Goal: Task Accomplishment & Management: Manage account settings

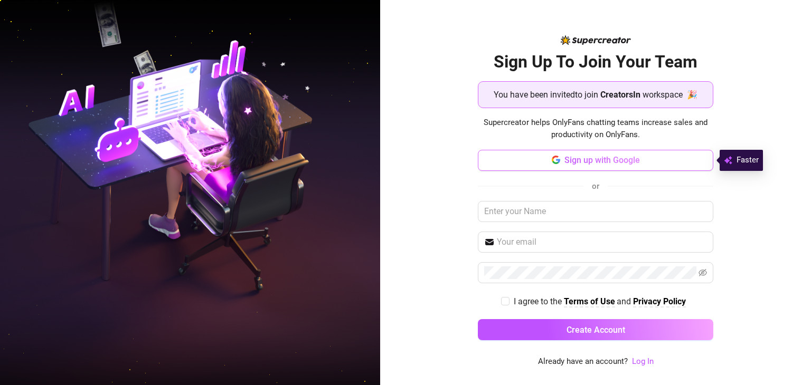
click at [594, 161] on span "Sign up with Google" at bounding box center [601, 160] width 75 height 10
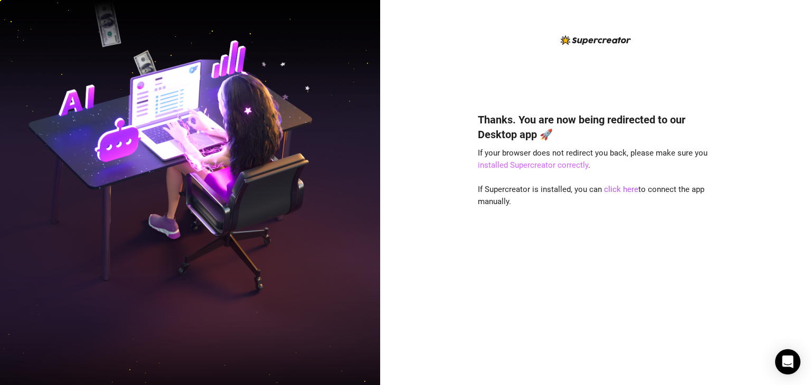
click at [549, 165] on link "installed Supercreator correctly" at bounding box center [533, 165] width 110 height 10
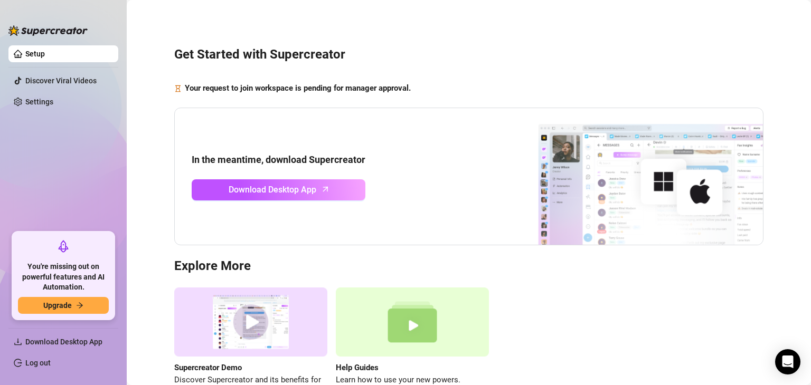
scroll to position [72, 0]
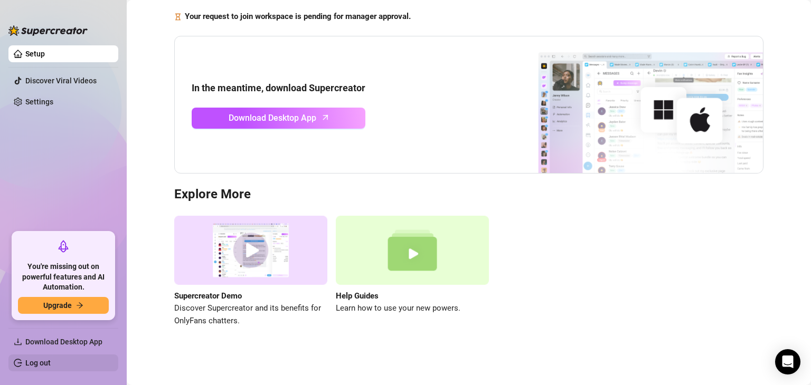
click at [29, 360] on link "Log out" at bounding box center [37, 363] width 25 height 8
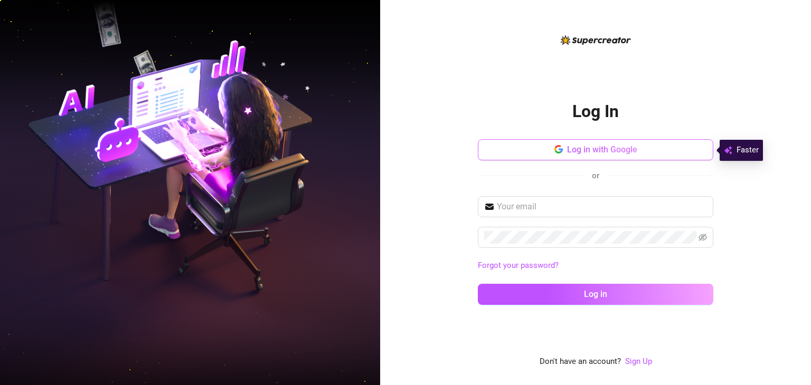
click at [560, 148] on icon "button" at bounding box center [558, 149] width 8 height 8
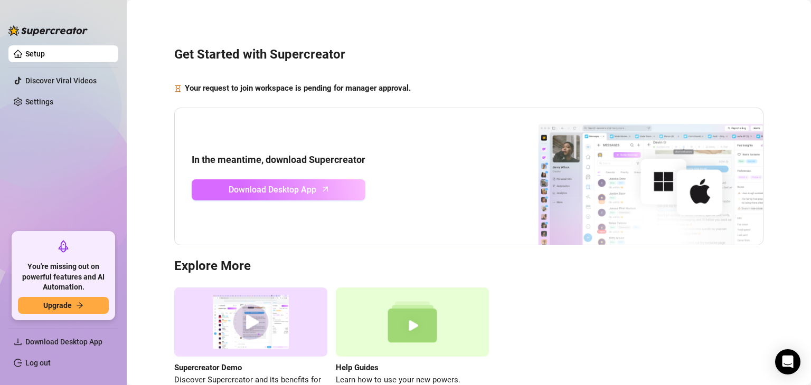
click at [285, 183] on span "Download Desktop App" at bounding box center [273, 189] width 88 height 13
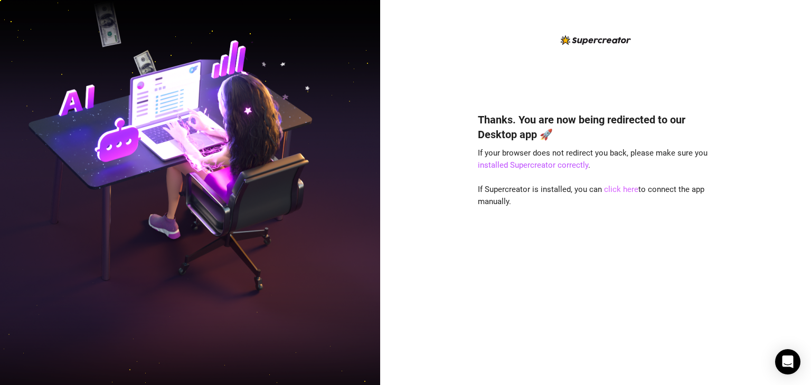
click at [619, 190] on link "click here" at bounding box center [621, 190] width 34 height 10
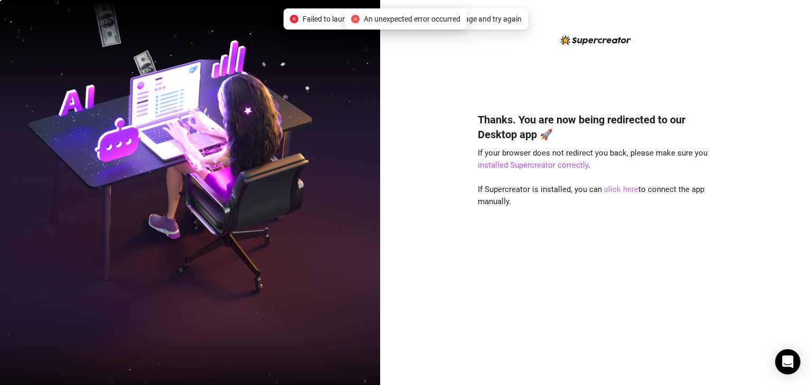
click at [618, 191] on link "click here" at bounding box center [621, 190] width 34 height 10
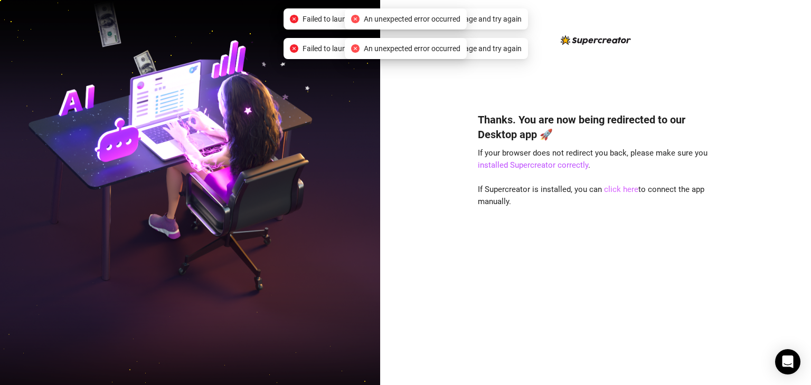
click at [618, 191] on link "click here" at bounding box center [621, 190] width 34 height 10
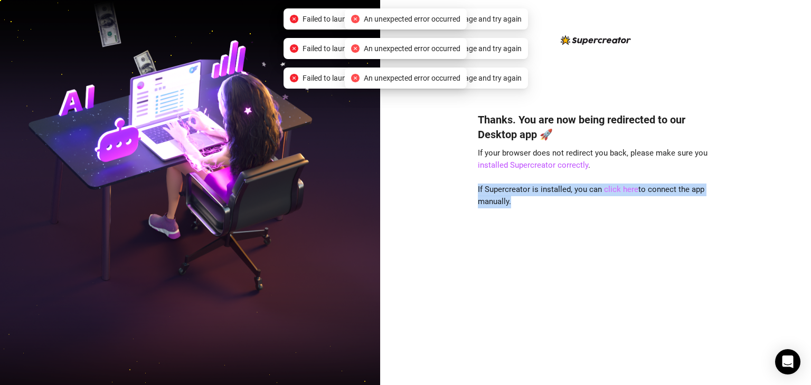
click at [618, 191] on link "click here" at bounding box center [621, 190] width 34 height 10
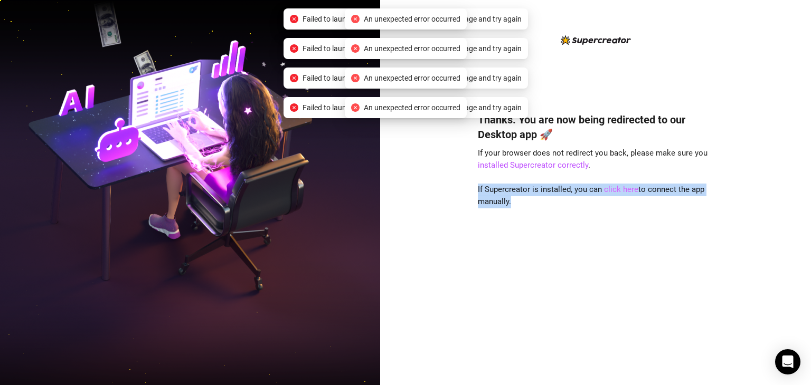
click at [618, 191] on link "click here" at bounding box center [621, 190] width 34 height 10
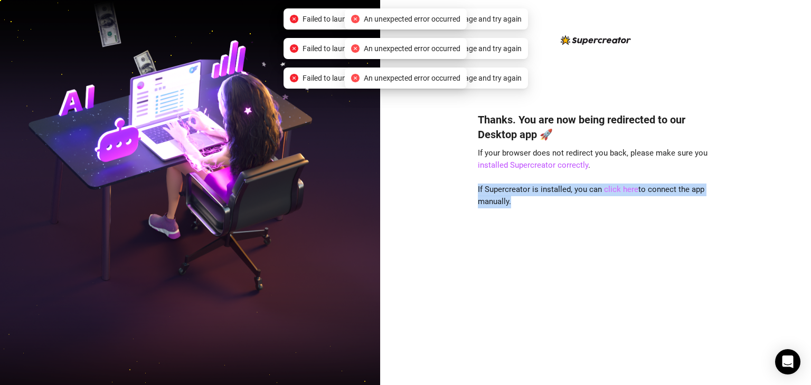
click at [618, 191] on link "click here" at bounding box center [621, 190] width 34 height 10
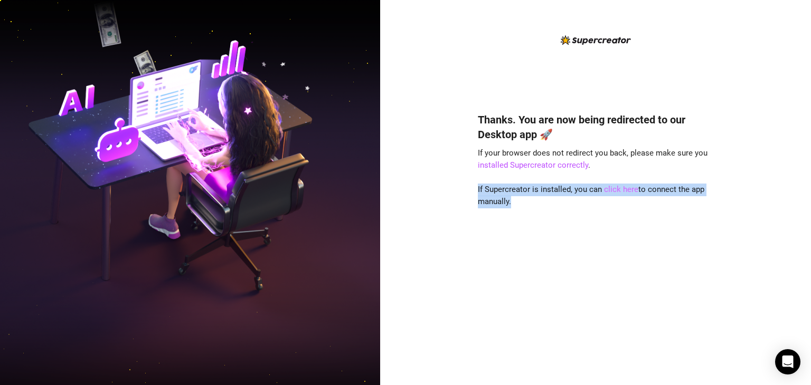
click at [628, 194] on link "click here" at bounding box center [621, 190] width 34 height 10
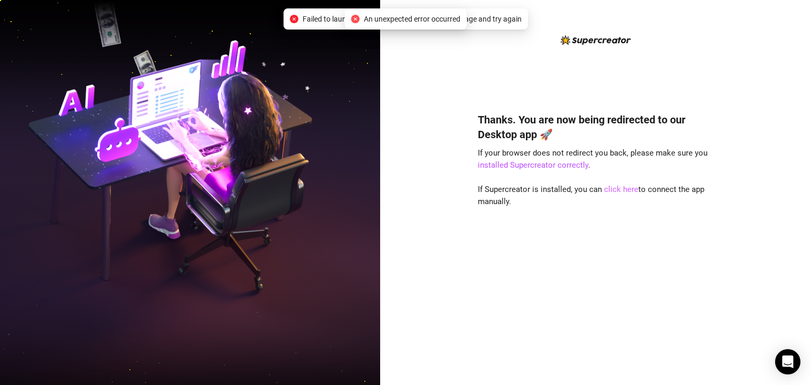
click at [621, 193] on link "click here" at bounding box center [621, 190] width 34 height 10
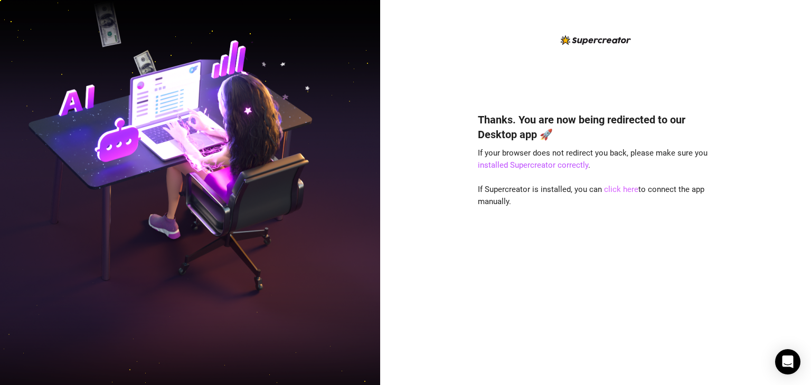
click at [611, 191] on link "click here" at bounding box center [621, 190] width 34 height 10
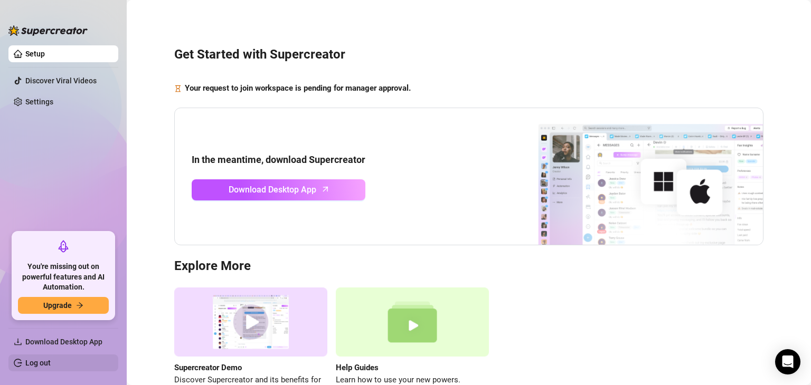
click at [34, 362] on link "Log out" at bounding box center [37, 363] width 25 height 8
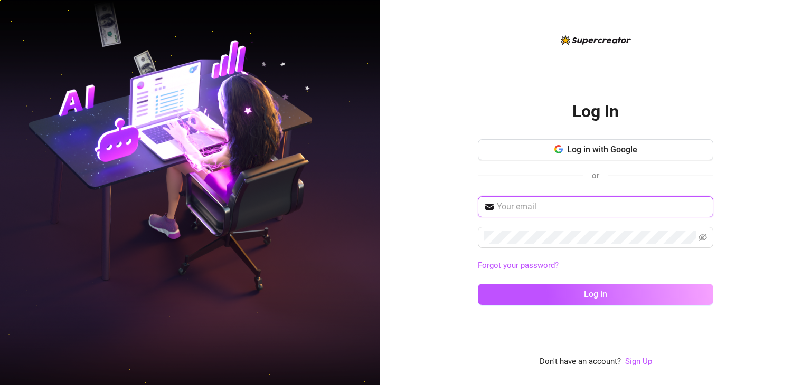
click at [510, 209] on input "text" at bounding box center [602, 207] width 210 height 13
type input "elizabeththuco@creatorsinc.com"
click at [572, 248] on div "elizabeththuco@creatorsinc.com Forgot your password? Log in" at bounding box center [595, 255] width 235 height 118
click at [478, 284] on button "Log in" at bounding box center [595, 294] width 235 height 21
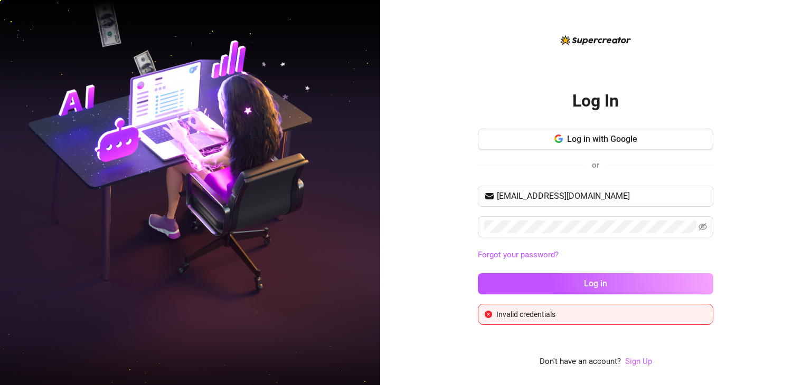
click at [636, 362] on link "Sign Up" at bounding box center [638, 362] width 27 height 10
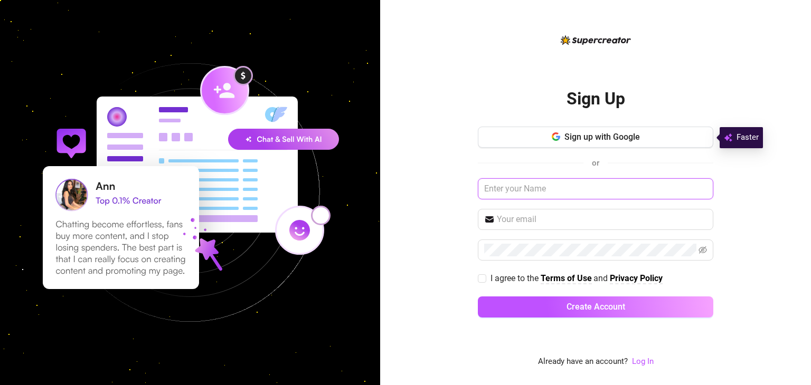
click at [543, 184] on input "text" at bounding box center [595, 188] width 235 height 21
type input "Elizabeth Thuco"
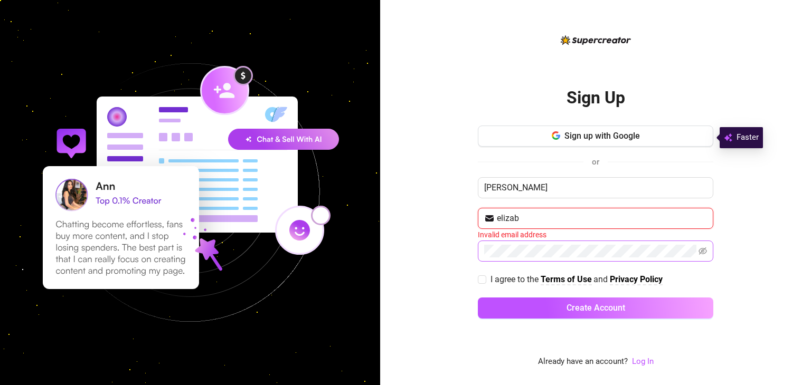
type input "elizabeththuco@creatorsinc.com"
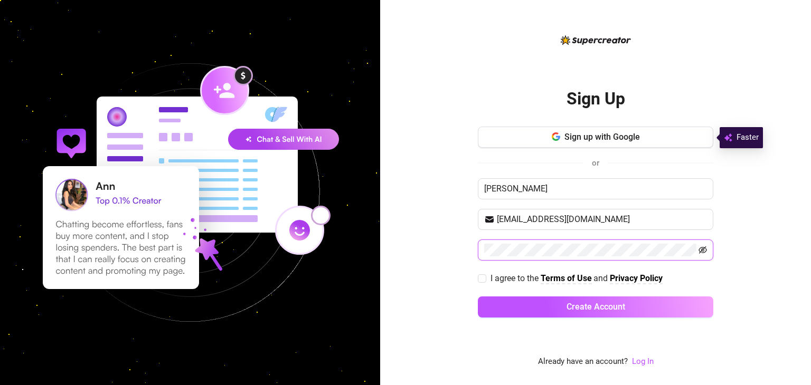
click at [702, 251] on icon "eye-invisible" at bounding box center [702, 250] width 8 height 8
click at [479, 278] on input "I agree to the Terms of Use and Privacy Policy" at bounding box center [481, 278] width 7 height 7
checkbox input "true"
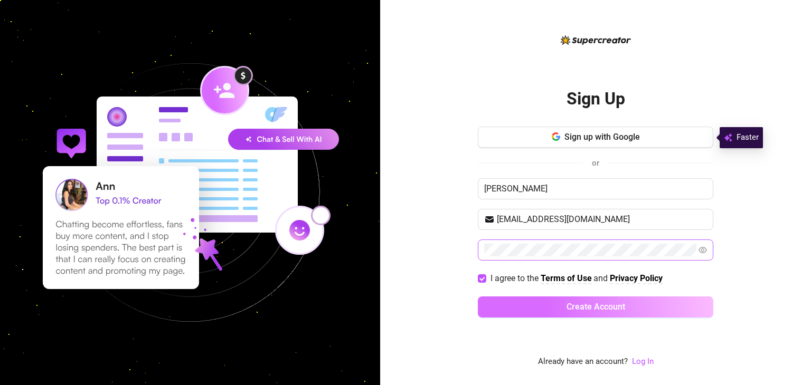
click at [528, 300] on button "Create Account" at bounding box center [595, 307] width 235 height 21
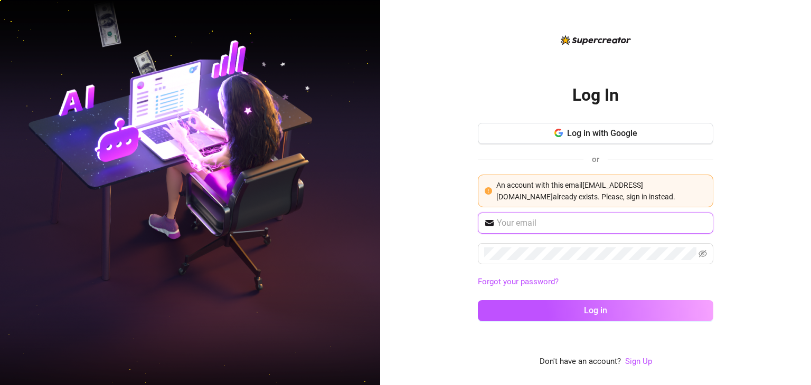
type input "elizabeththuco@creatorsinc.com"
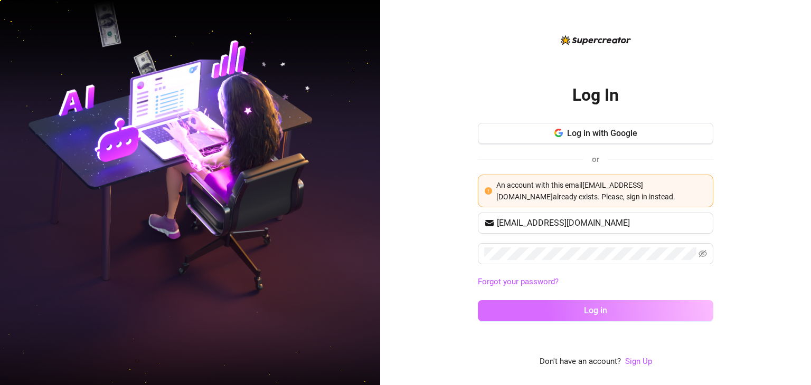
click at [593, 307] on span "Log in" at bounding box center [595, 311] width 23 height 10
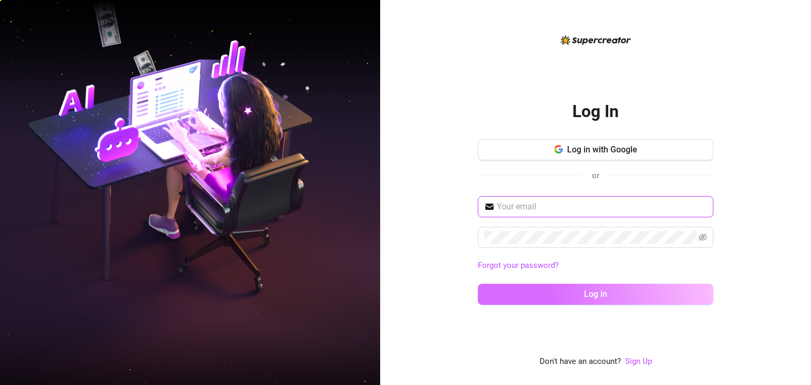
type input "[EMAIL_ADDRESS][DOMAIN_NAME]"
click at [561, 288] on button "Log in" at bounding box center [595, 294] width 235 height 21
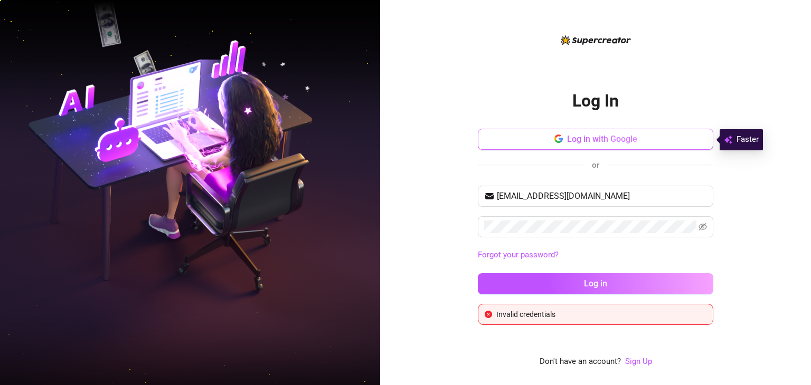
click at [619, 133] on button "Log in with Google" at bounding box center [595, 139] width 235 height 21
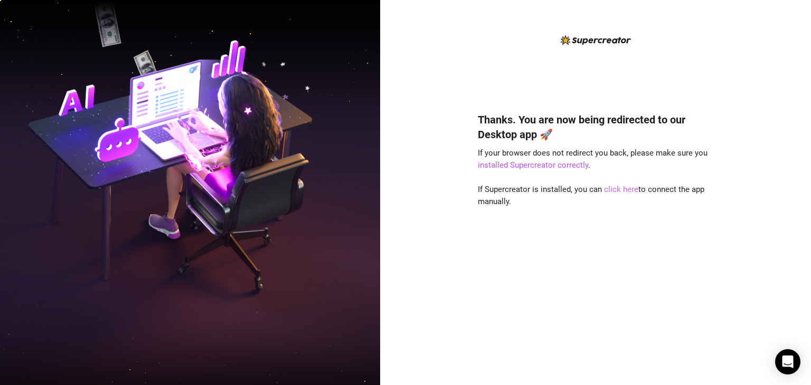
click at [614, 190] on link "click here" at bounding box center [621, 190] width 34 height 10
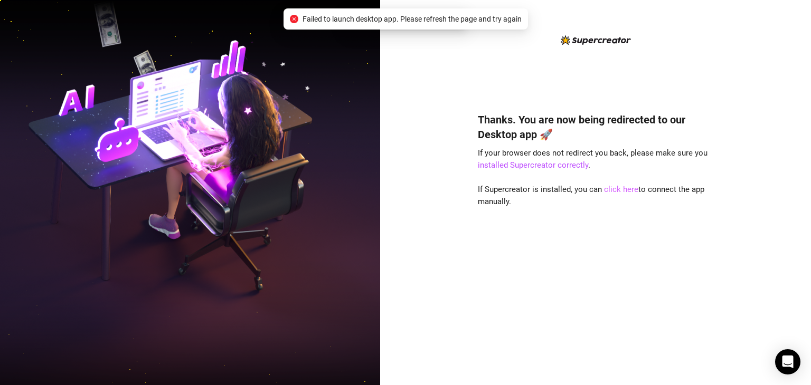
click at [614, 190] on link "click here" at bounding box center [621, 190] width 34 height 10
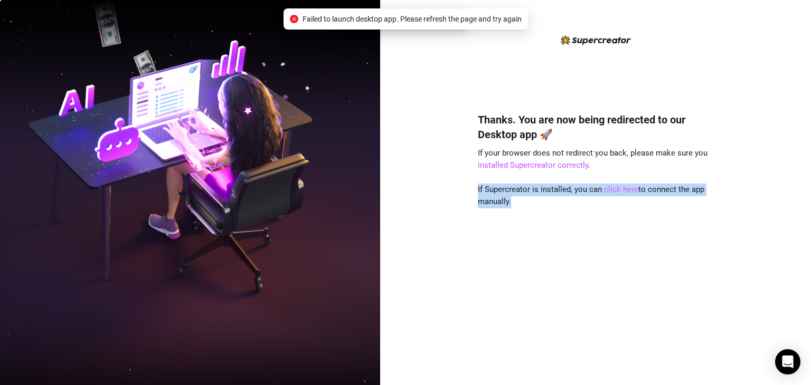
click at [614, 190] on link "click here" at bounding box center [621, 190] width 34 height 10
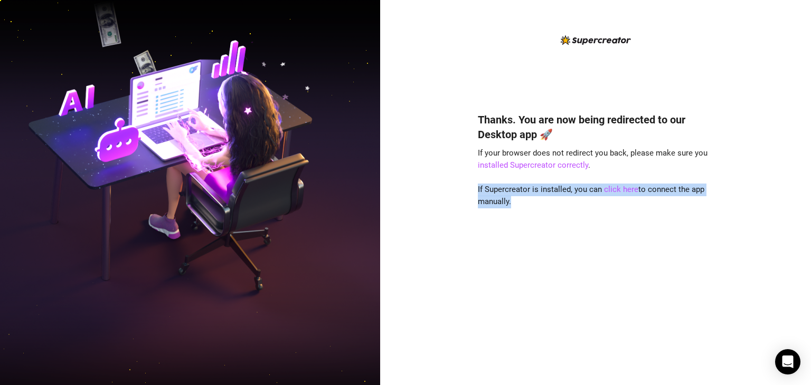
click at [708, 261] on div "Thanks. You are now being redirected to our Desktop app 🚀 If your browser does …" at bounding box center [595, 233] width 235 height 270
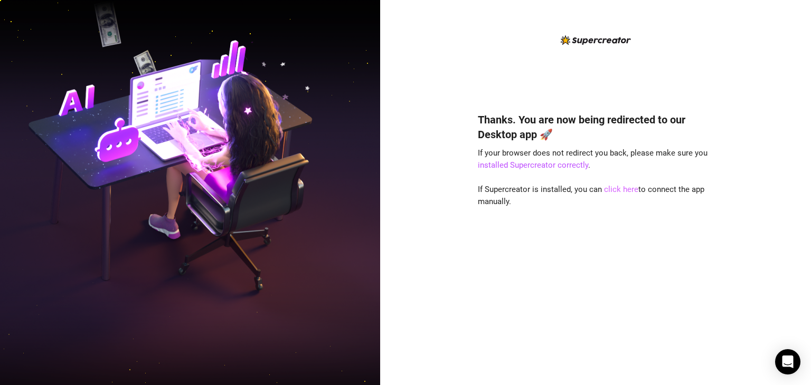
click at [629, 188] on link "click here" at bounding box center [621, 190] width 34 height 10
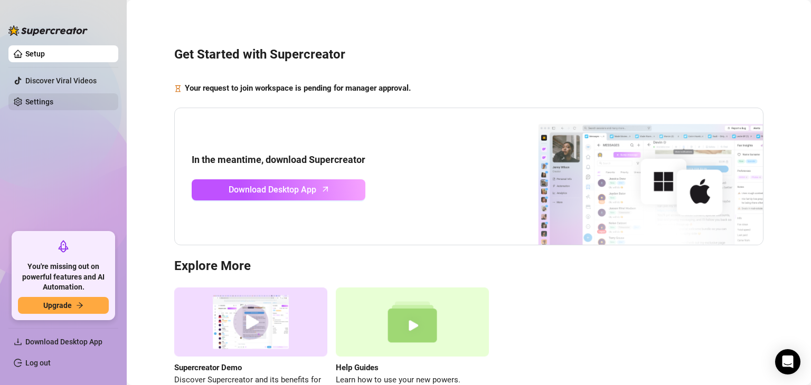
click at [53, 104] on link "Settings" at bounding box center [39, 102] width 28 height 8
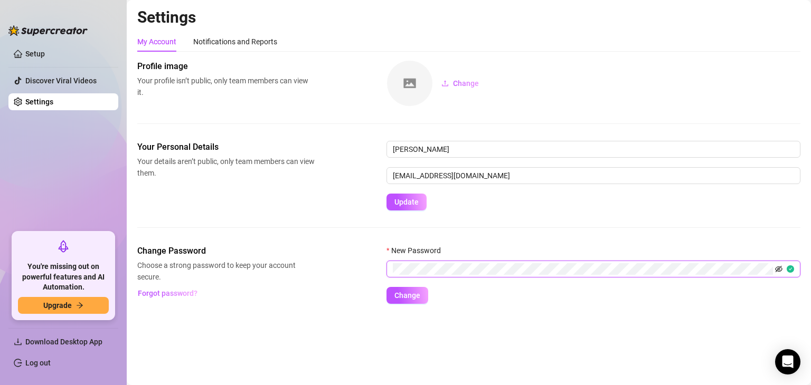
click at [779, 269] on icon "eye-invisible" at bounding box center [778, 269] width 7 height 7
click at [479, 297] on form "New Password Change" at bounding box center [593, 274] width 414 height 59
click at [397, 294] on span "Change" at bounding box center [407, 295] width 26 height 8
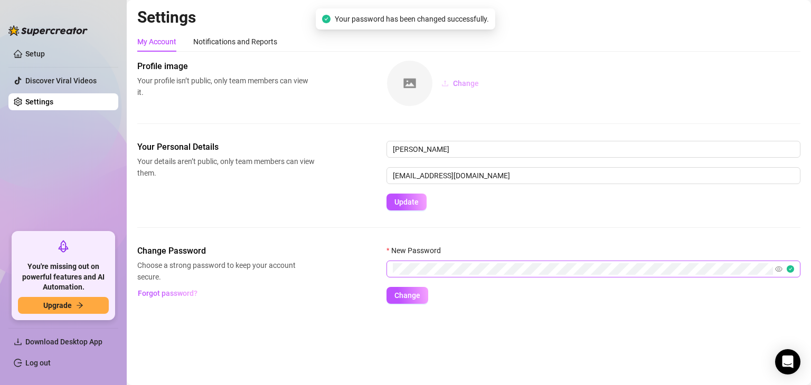
click at [450, 83] on button "Change" at bounding box center [460, 83] width 54 height 17
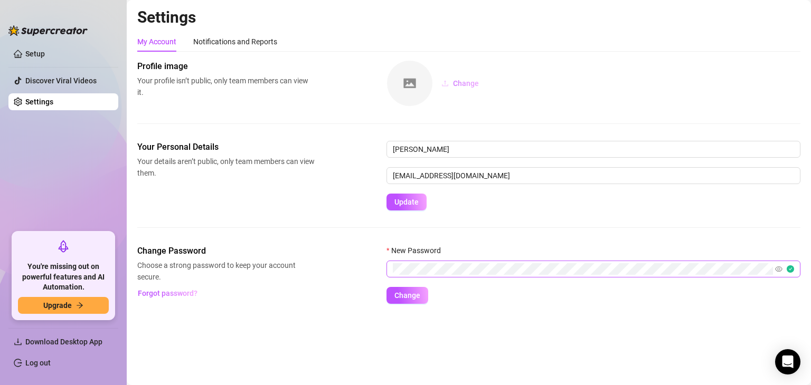
click at [455, 83] on span "Change" at bounding box center [466, 83] width 26 height 8
